Goal: Task Accomplishment & Management: Use online tool/utility

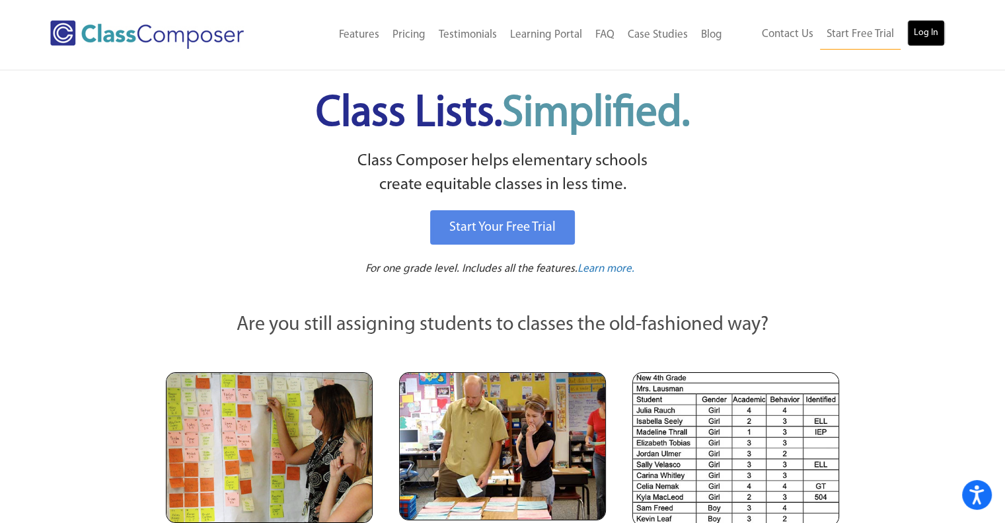
click at [919, 39] on link "Log In" at bounding box center [926, 33] width 38 height 26
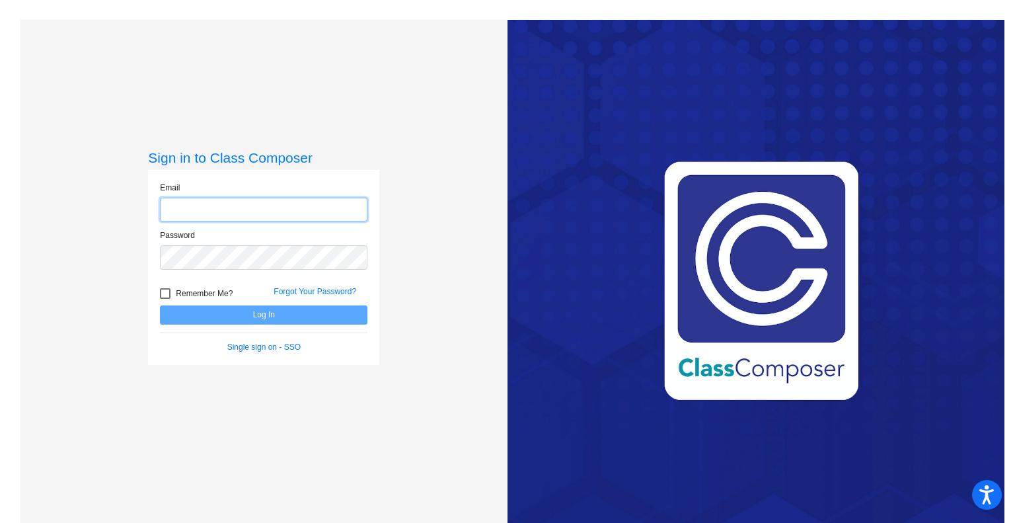
type input "[DOMAIN_NAME][EMAIL_ADDRESS][PERSON_NAME][DOMAIN_NAME]"
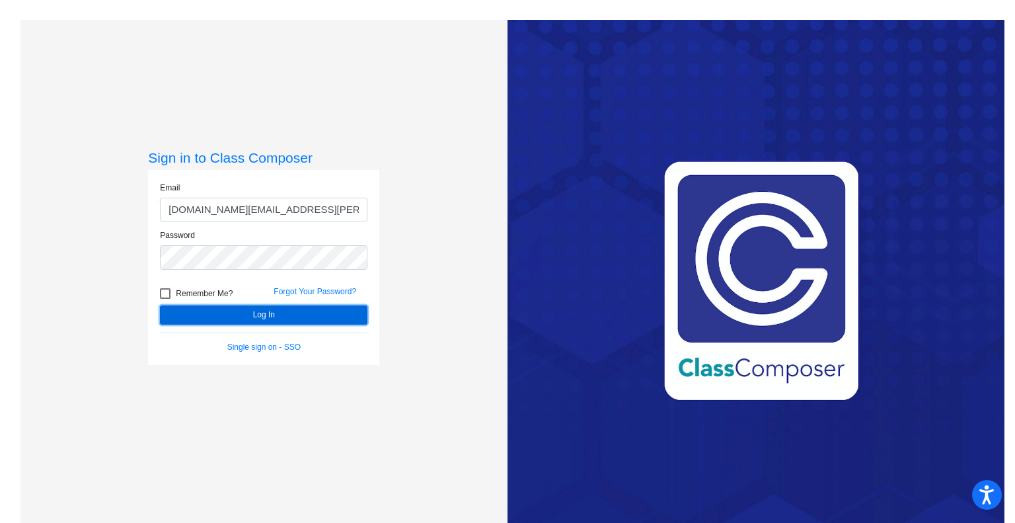
click at [330, 314] on button "Log In" at bounding box center [263, 314] width 207 height 19
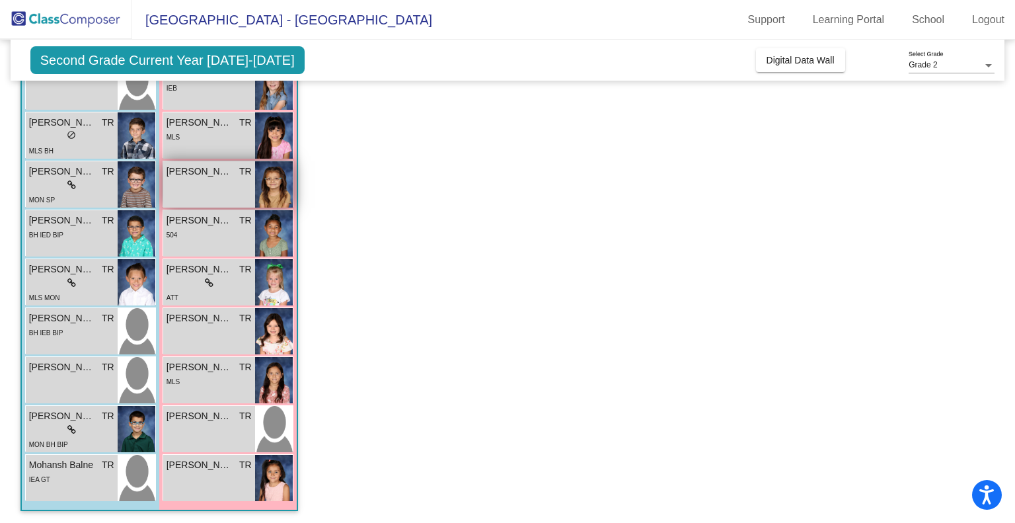
scroll to position [180, 0]
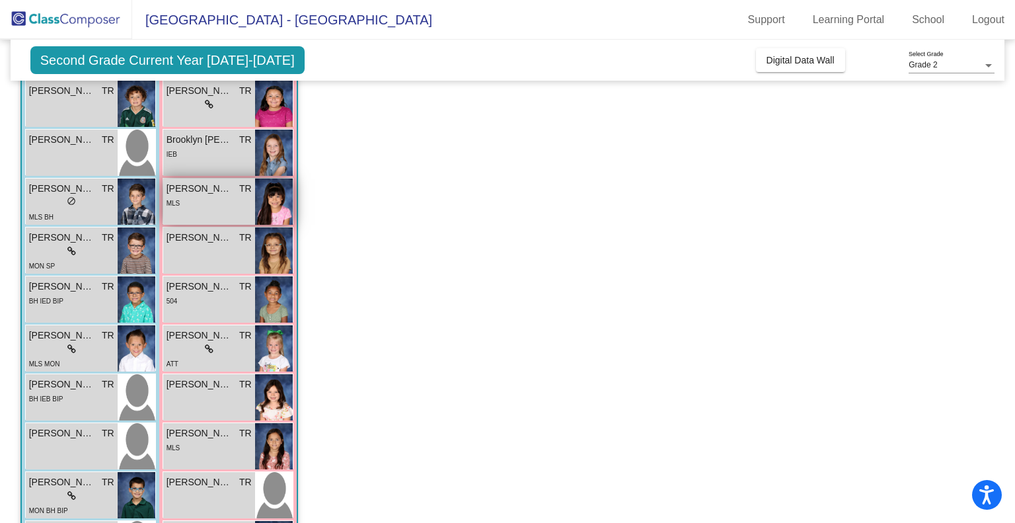
click at [194, 187] on span "Camila Arevalo Garcia" at bounding box center [200, 189] width 66 height 14
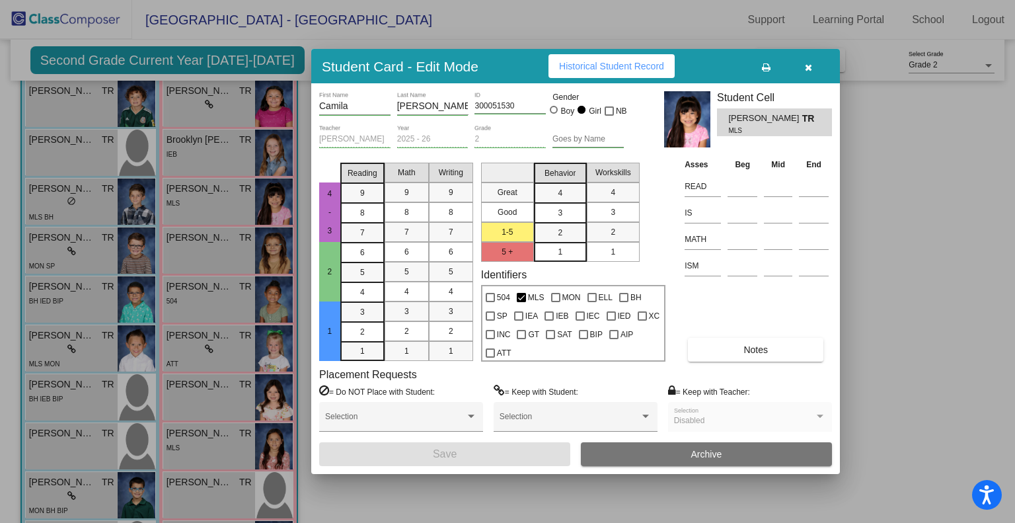
click at [634, 69] on span "Historical Student Record" at bounding box center [611, 66] width 105 height 11
